Goal: Information Seeking & Learning: Learn about a topic

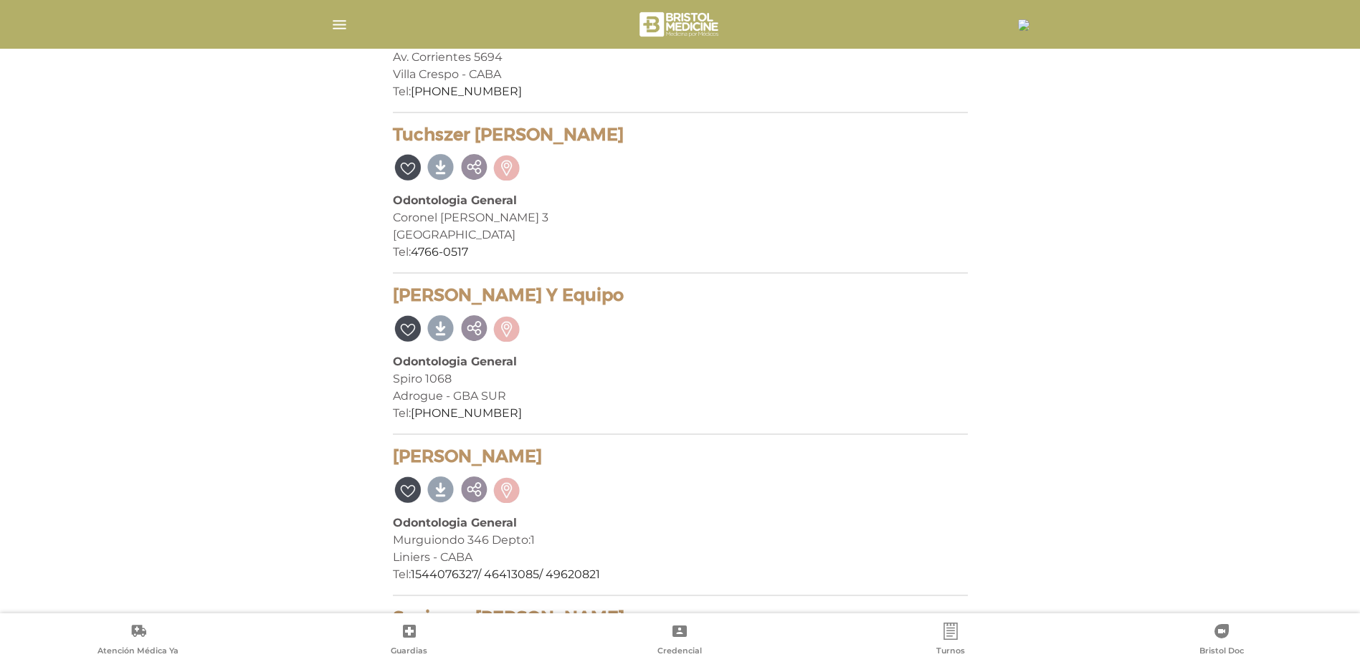
scroll to position [7455, 0]
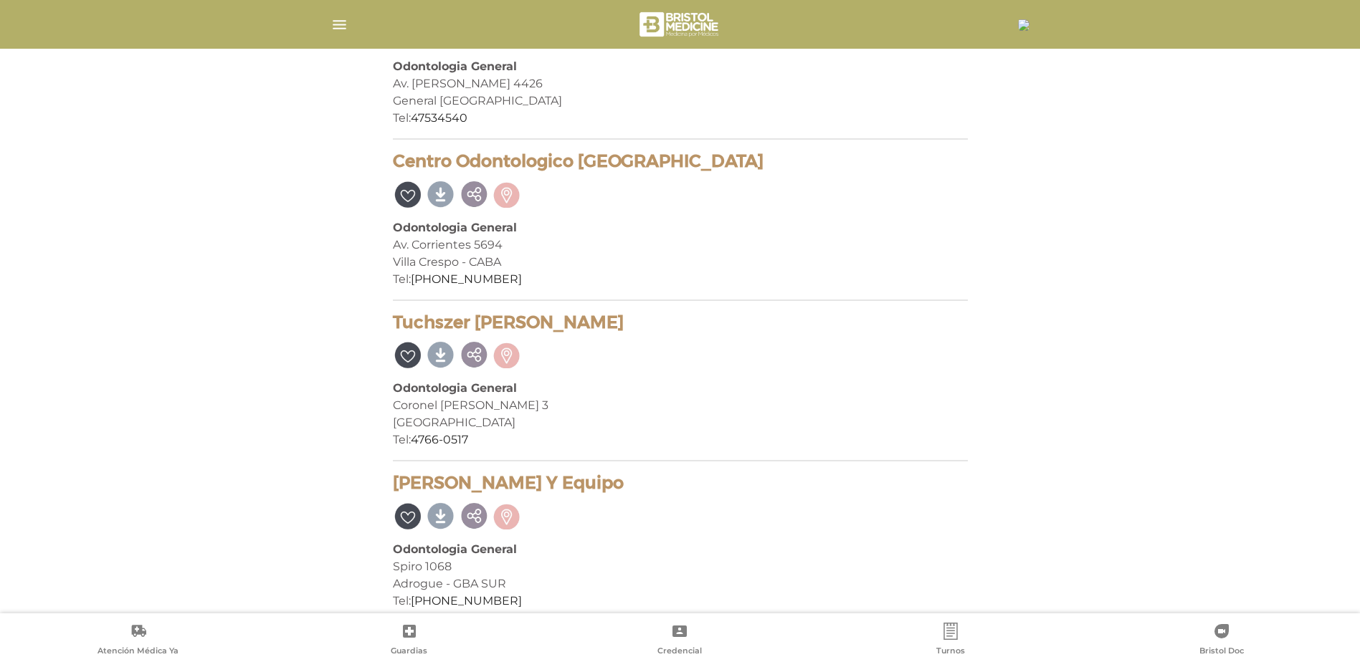
click at [690, 28] on img at bounding box center [679, 24] width 85 height 34
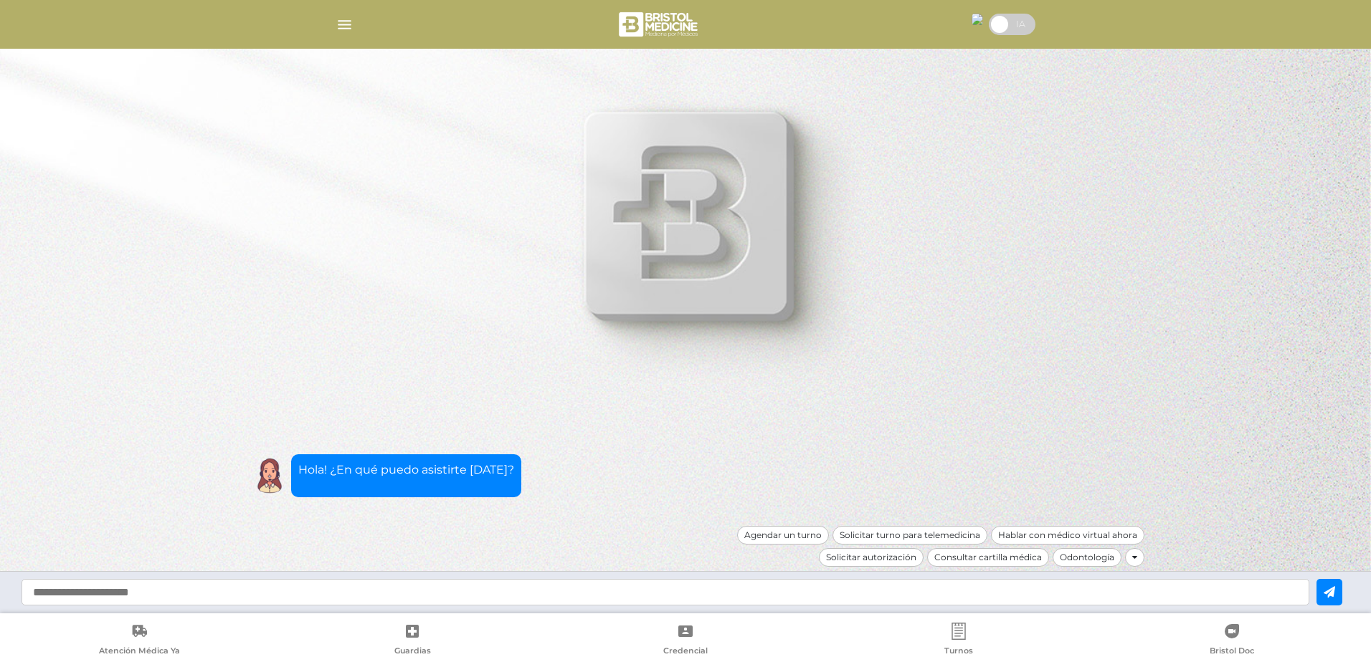
click at [335, 29] on img "button" at bounding box center [344, 25] width 18 height 18
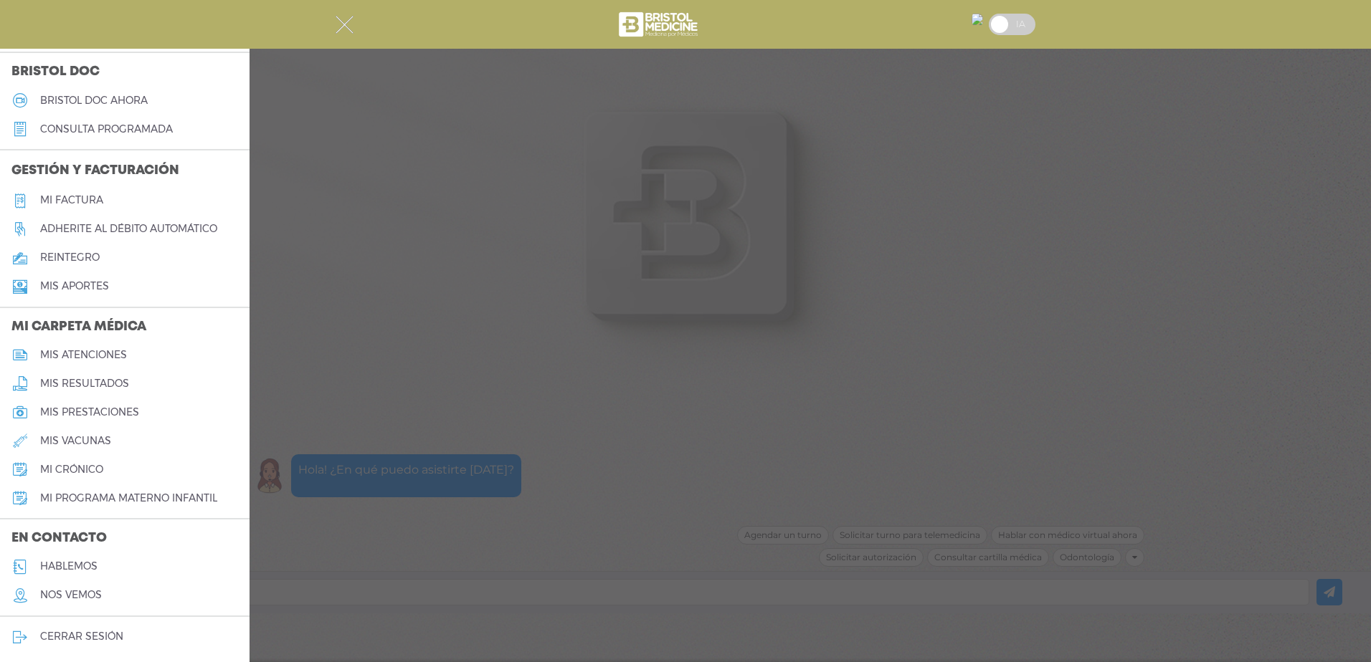
scroll to position [415, 0]
click at [100, 498] on h5 "mi programa materno infantil" at bounding box center [128, 498] width 177 height 12
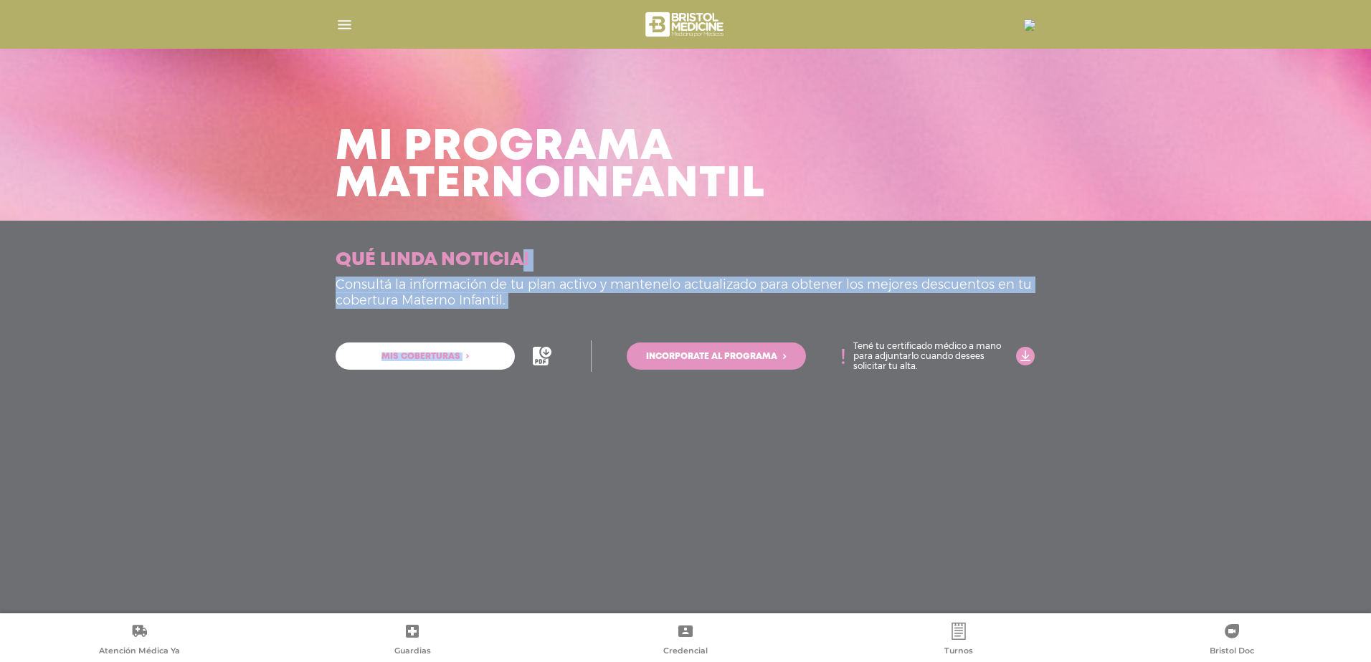
drag, startPoint x: 292, startPoint y: 254, endPoint x: 564, endPoint y: 314, distance: 278.3
click at [564, 314] on div "Qué linda noticia! Consultá la información de tu plan activo y mantenelo actual…" at bounding box center [685, 417] width 1371 height 393
drag, startPoint x: 564, startPoint y: 314, endPoint x: 675, endPoint y: 300, distance: 111.9
click at [675, 300] on p "Consultá la información de tu plan activo y mantenelo actualizado para obtener …" at bounding box center [685, 292] width 700 height 31
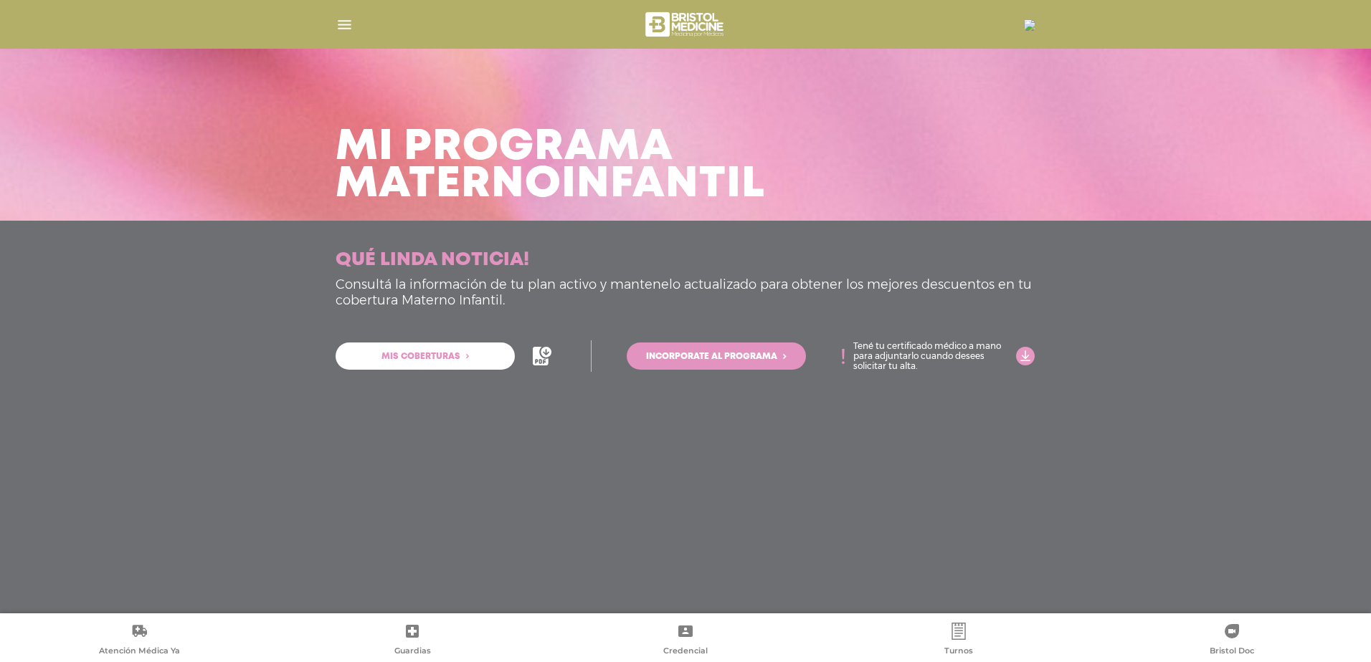
click at [505, 312] on div "Qué linda noticia! Consultá la información de tu plan activo y mantenelo actual…" at bounding box center [685, 315] width 734 height 132
click at [339, 34] on div at bounding box center [685, 24] width 734 height 34
click at [347, 29] on img "button" at bounding box center [344, 25] width 18 height 18
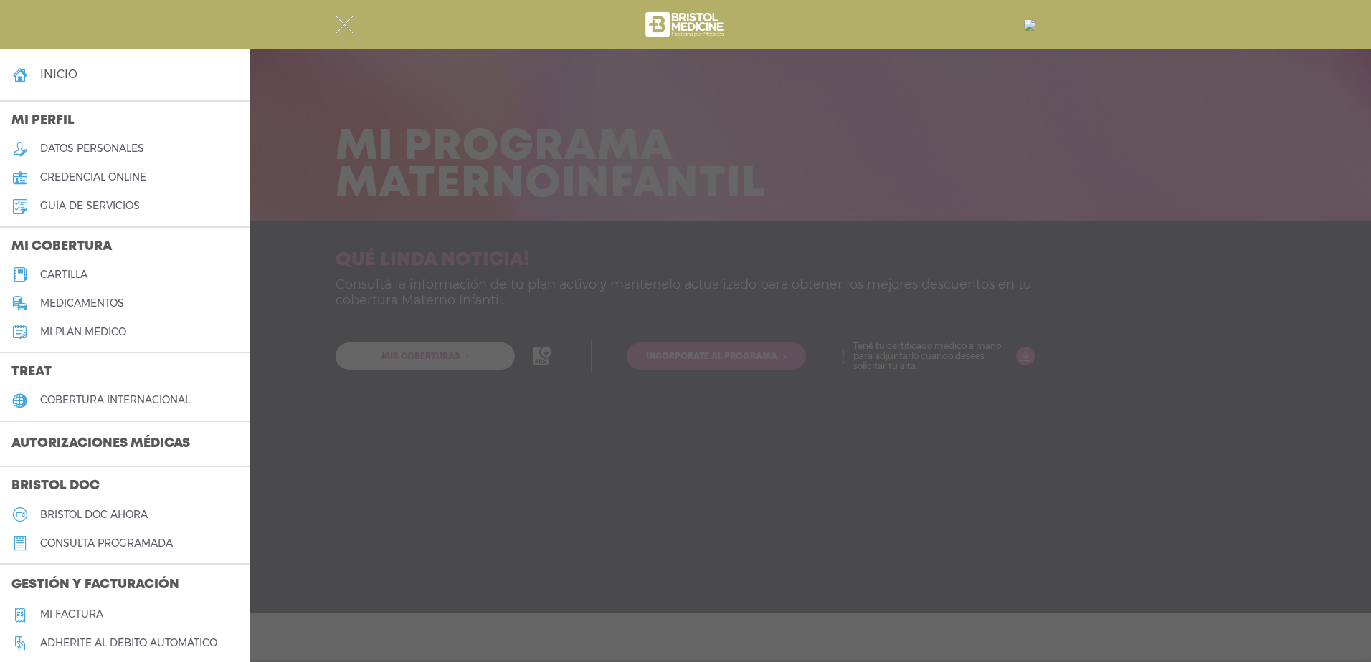
click at [485, 371] on div at bounding box center [685, 331] width 1371 height 662
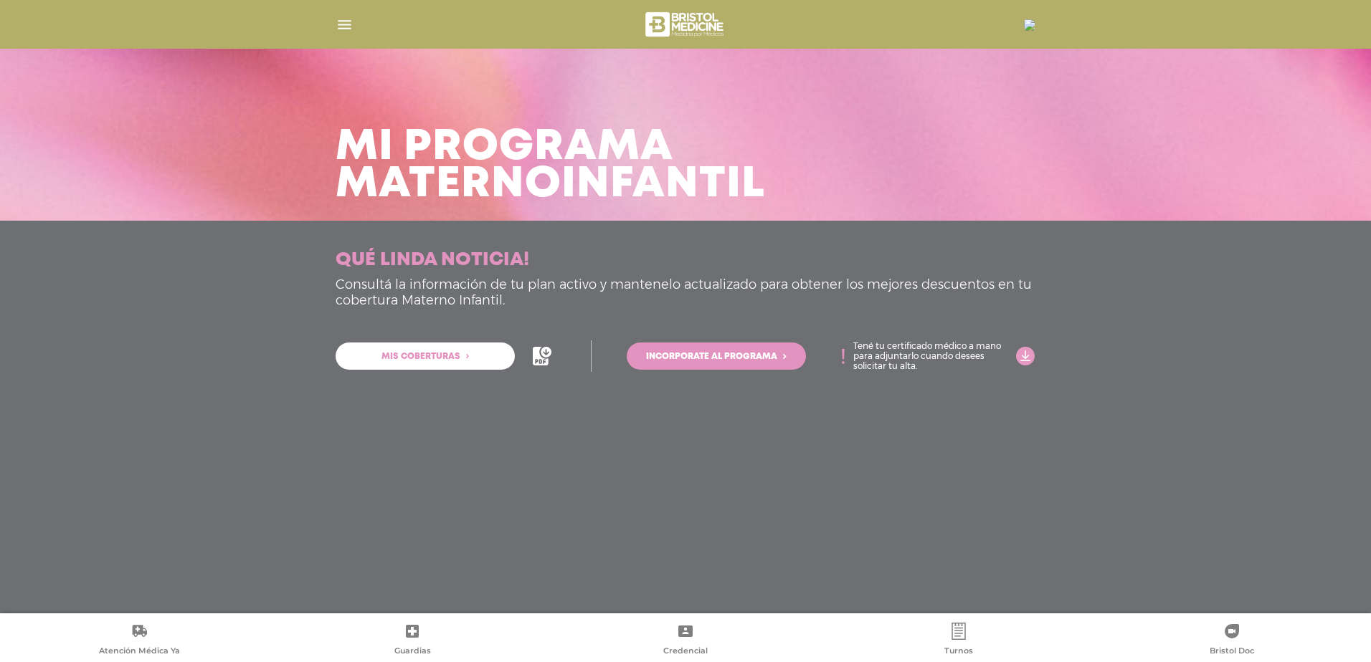
click at [482, 359] on link "Mis coberturas" at bounding box center [424, 356] width 179 height 27
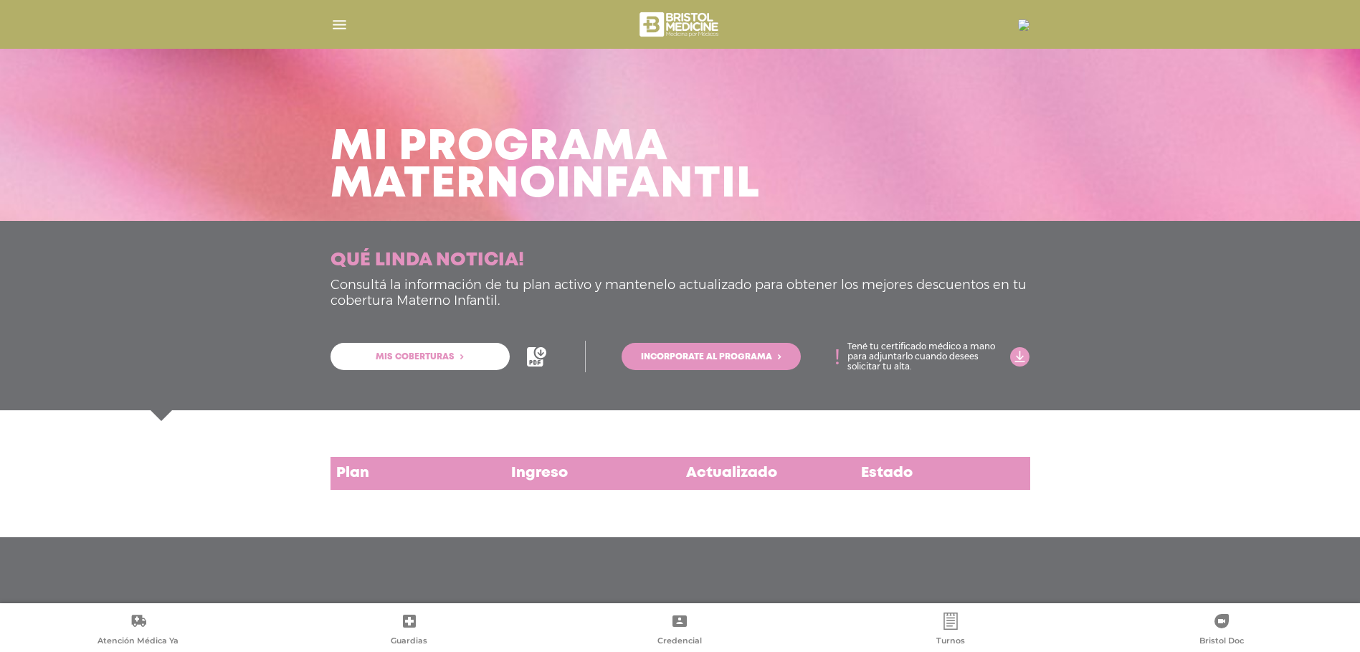
scroll to position [11, 0]
click at [470, 457] on div "Plan" at bounding box center [417, 473] width 175 height 33
